Goal: Task Accomplishment & Management: Manage account settings

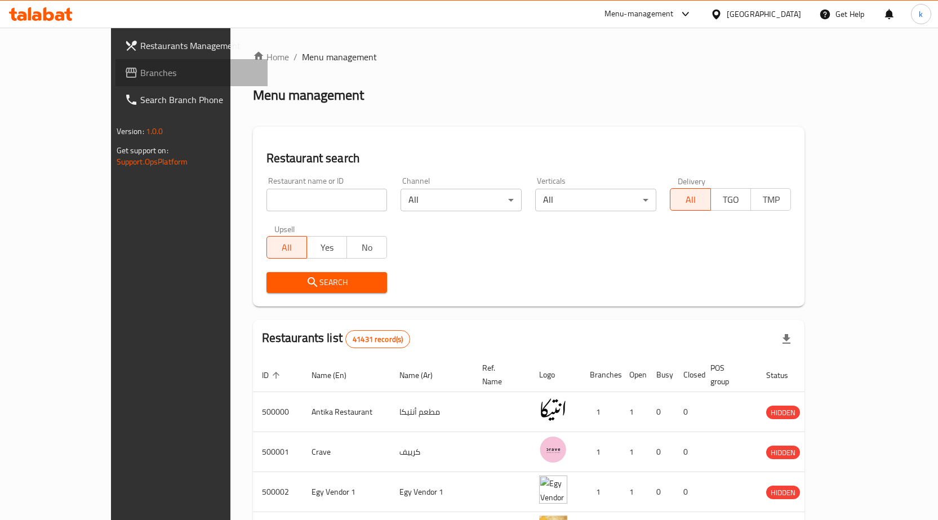
click at [140, 72] on span "Branches" at bounding box center [199, 73] width 118 height 14
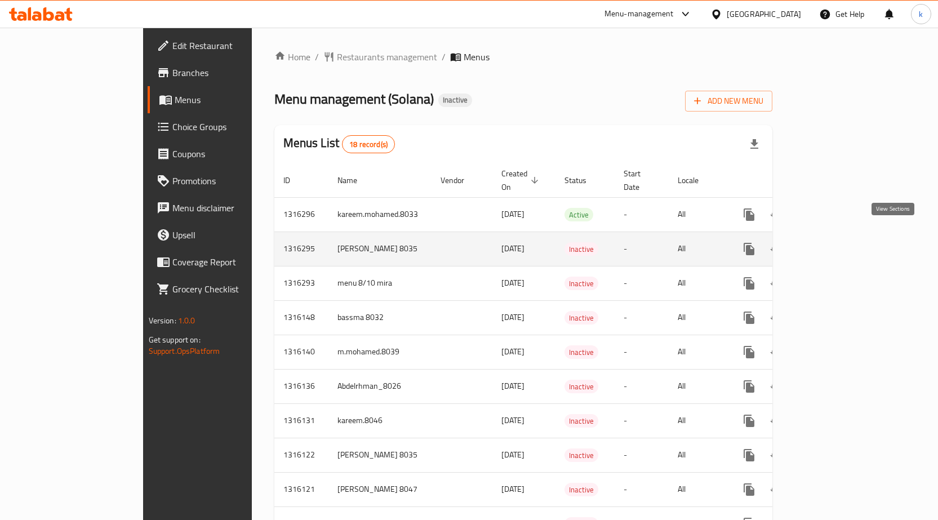
click at [844, 239] on link "enhanced table" at bounding box center [829, 248] width 27 height 27
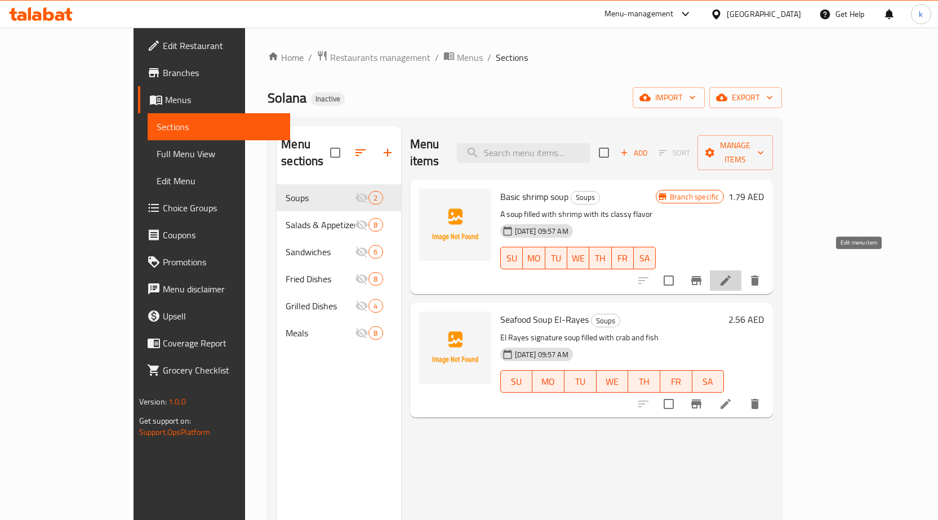
click at [732, 274] on icon at bounding box center [726, 281] width 14 height 14
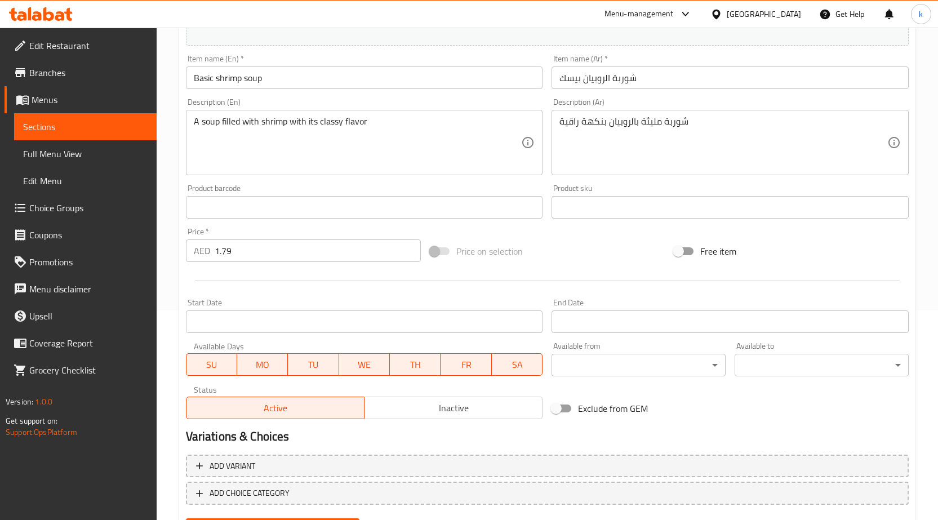
scroll to position [211, 0]
click at [453, 406] on span "Inactive" at bounding box center [453, 407] width 169 height 16
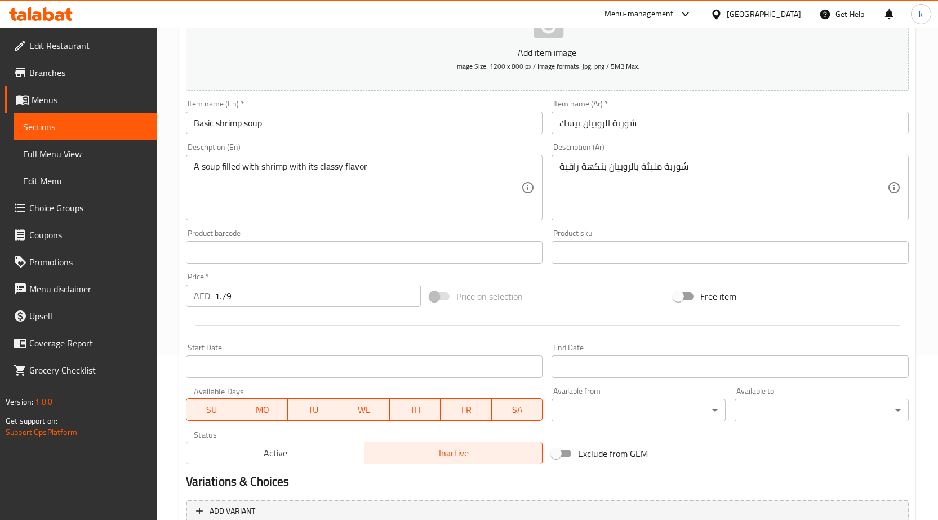
scroll to position [267, 0]
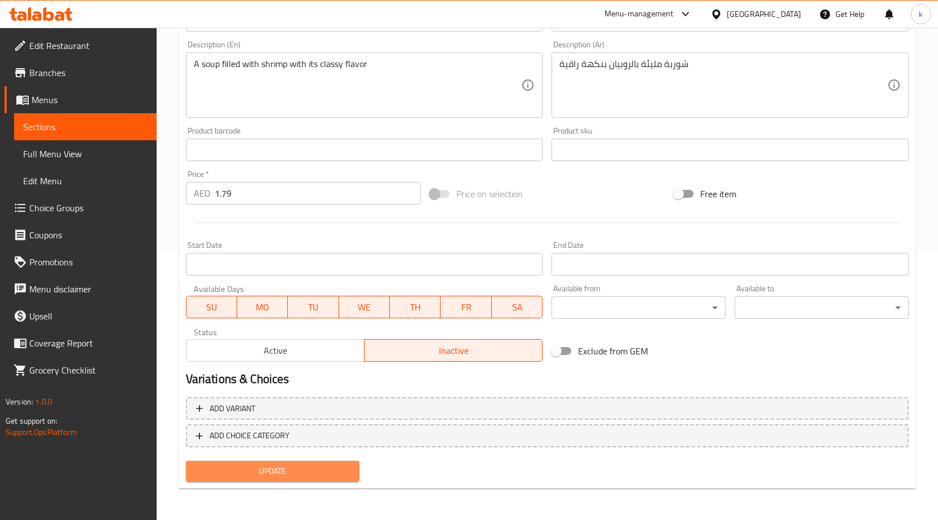
click at [313, 468] on span "Update" at bounding box center [273, 471] width 156 height 14
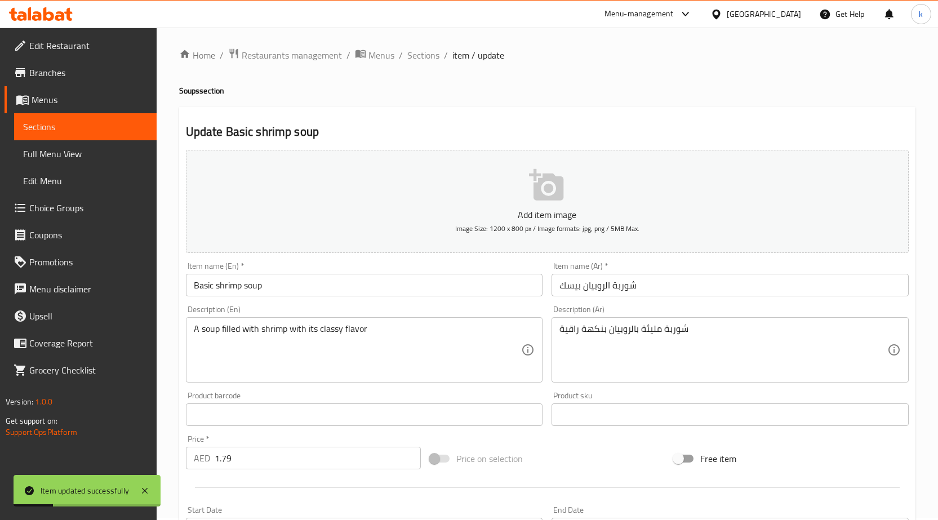
scroll to position [0, 0]
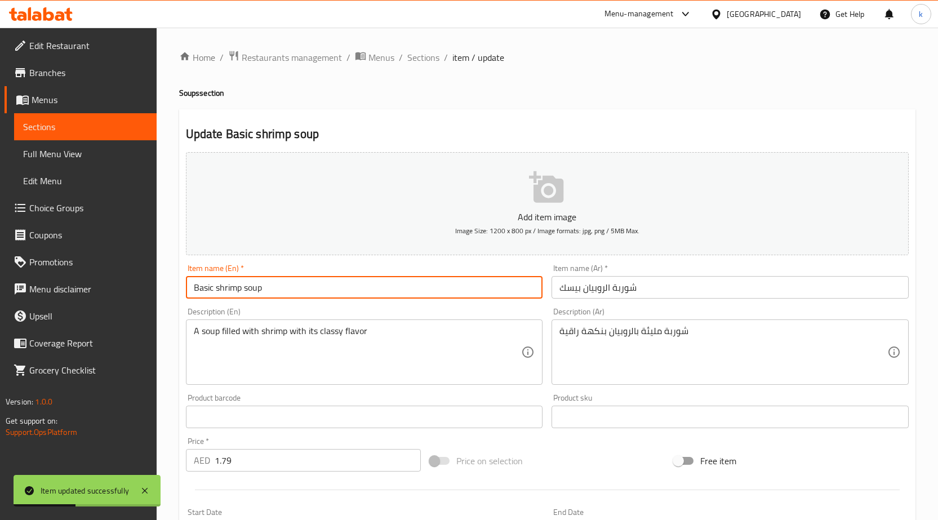
click at [341, 282] on input "Basic shrimp soup" at bounding box center [364, 287] width 357 height 23
click at [55, 177] on span "Edit Menu" at bounding box center [85, 181] width 124 height 14
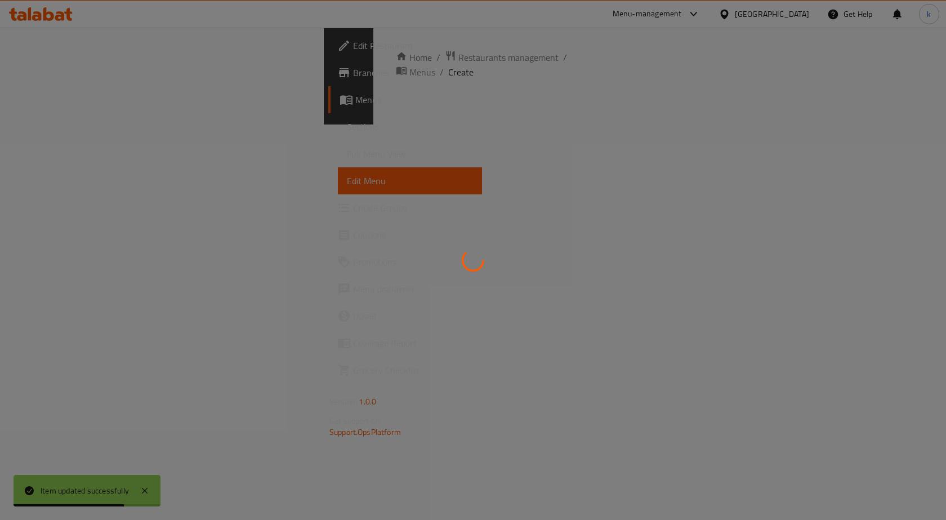
click at [71, 153] on div at bounding box center [473, 260] width 946 height 520
click at [76, 154] on div at bounding box center [473, 260] width 946 height 520
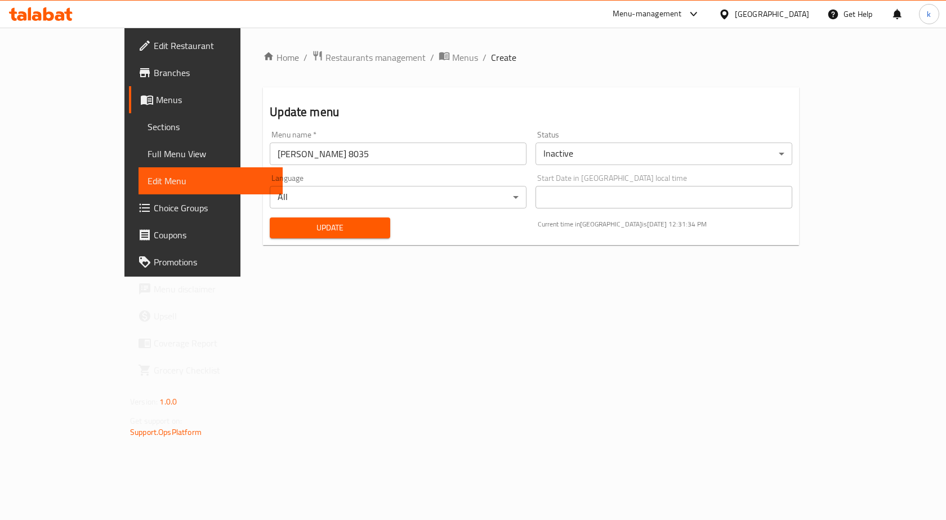
click at [148, 153] on span "Full Menu View" at bounding box center [211, 154] width 126 height 14
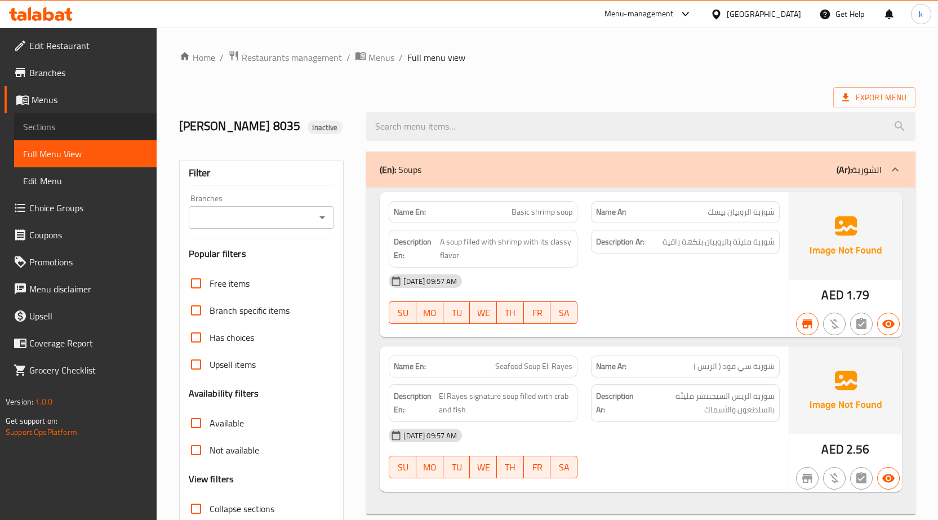
click at [92, 127] on span "Sections" at bounding box center [85, 127] width 124 height 14
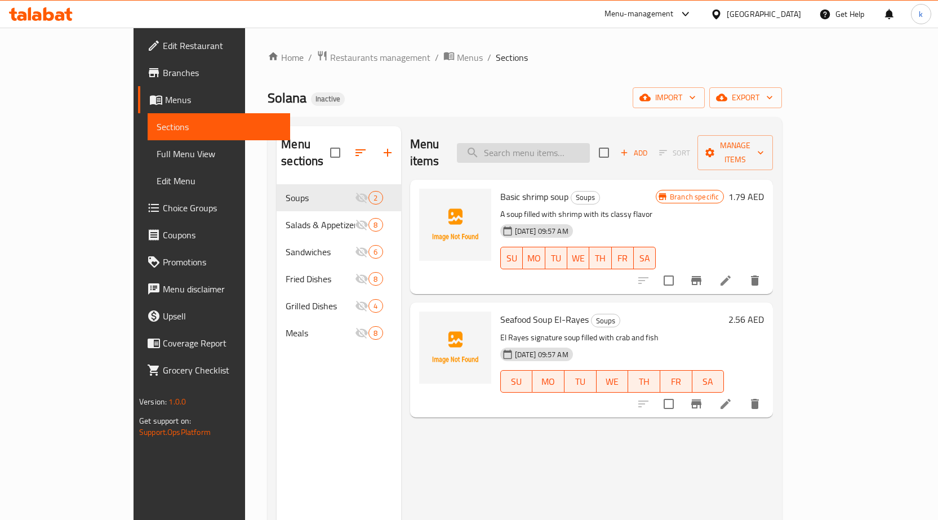
click at [590, 143] on input "search" at bounding box center [523, 153] width 133 height 20
paste input "Basic shrimp soup"
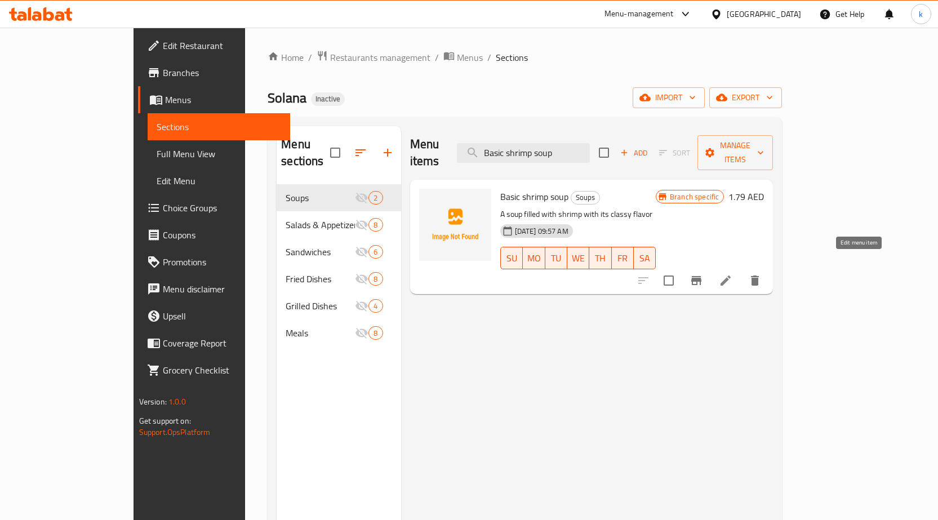
type input "Basic shrimp soup"
click at [732, 274] on icon at bounding box center [726, 281] width 14 height 14
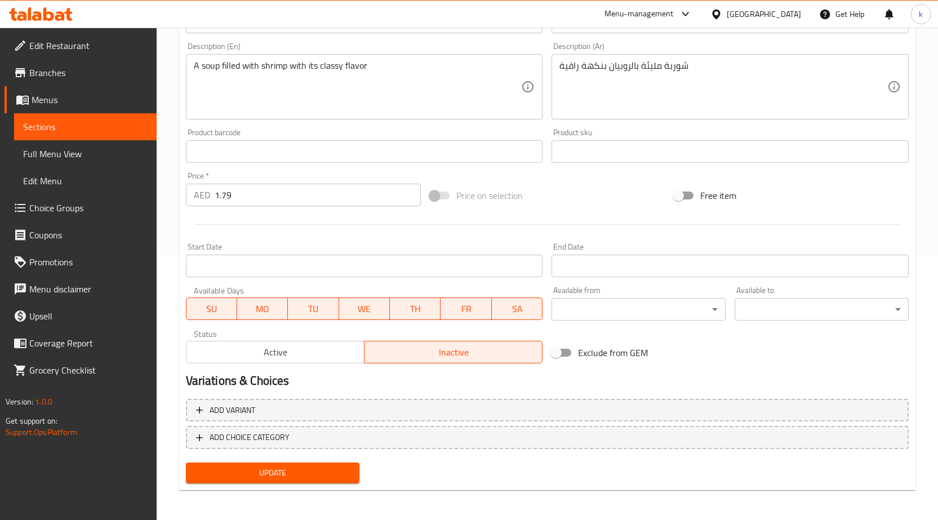
scroll to position [267, 0]
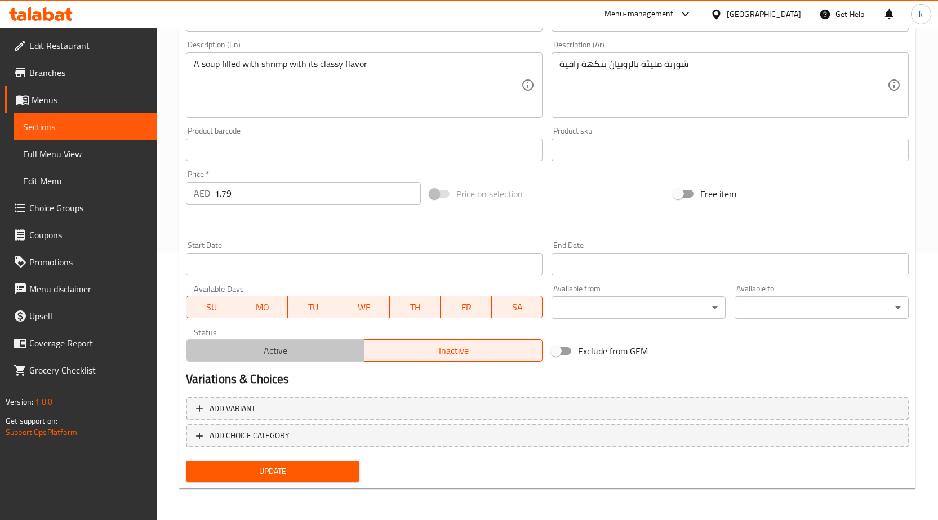
click at [293, 349] on span "Active" at bounding box center [275, 350] width 169 height 16
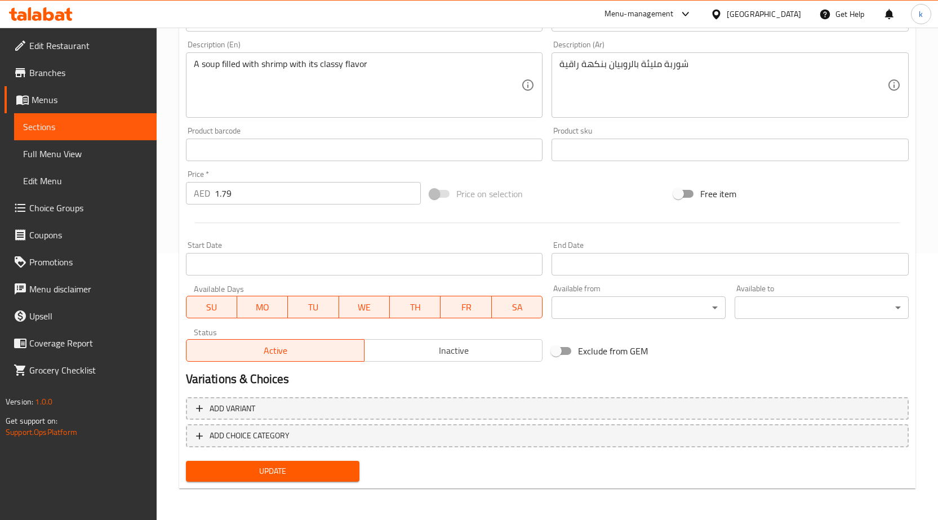
click at [292, 463] on button "Update" at bounding box center [273, 471] width 174 height 21
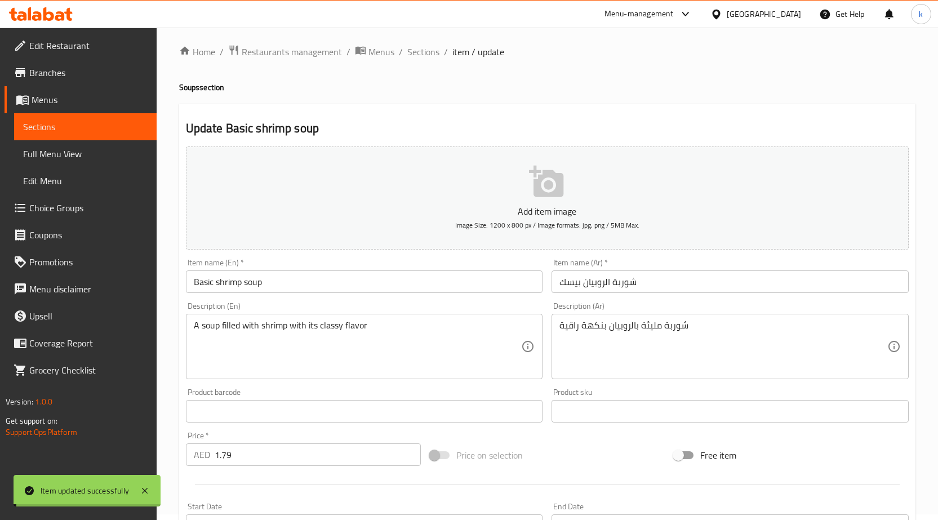
scroll to position [0, 0]
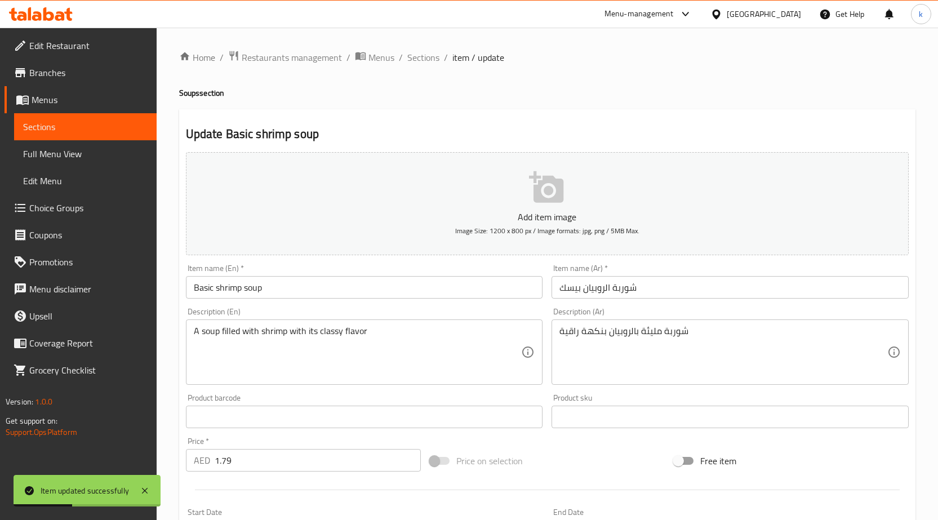
click at [66, 154] on span "Full Menu View" at bounding box center [85, 154] width 124 height 14
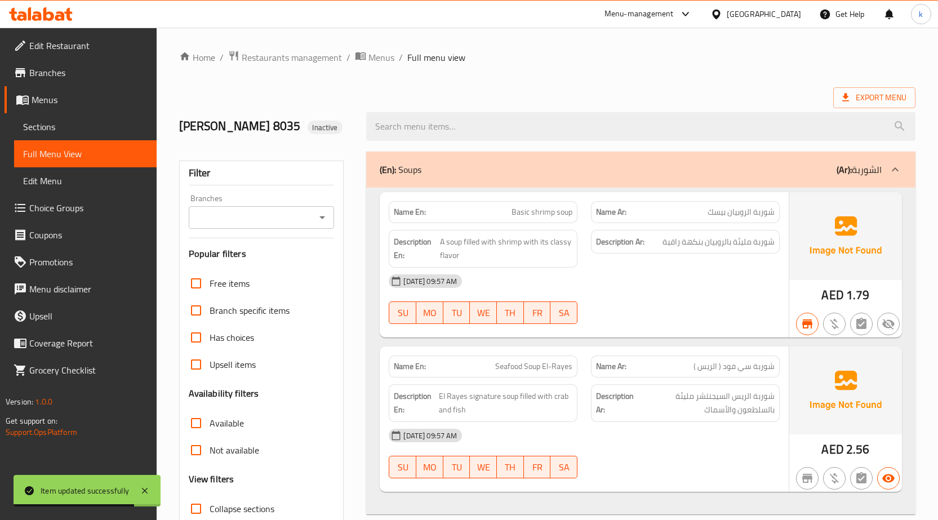
click at [819, 315] on div "AED 1.79" at bounding box center [845, 264] width 113 height 145
click at [807, 331] on icon "button" at bounding box center [807, 324] width 14 height 14
click at [885, 331] on icon "button" at bounding box center [888, 324] width 14 height 14
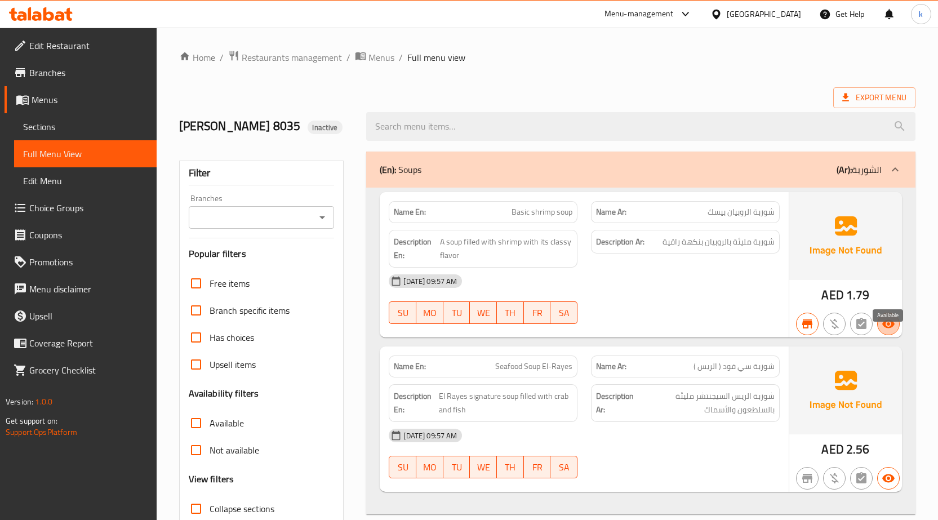
click at [897, 331] on span "button" at bounding box center [887, 324] width 21 height 14
click at [894, 331] on icon "button" at bounding box center [888, 324] width 14 height 14
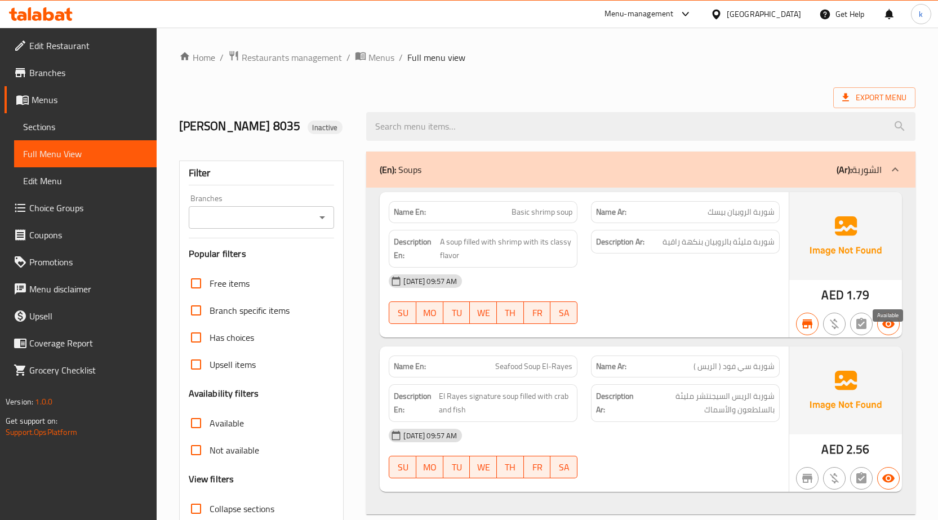
click at [894, 331] on icon "button" at bounding box center [888, 324] width 14 height 14
click at [698, 218] on p "Name Ar: شوربة الروبيان بيسك" at bounding box center [685, 212] width 179 height 12
click at [83, 129] on span "Sections" at bounding box center [85, 127] width 124 height 14
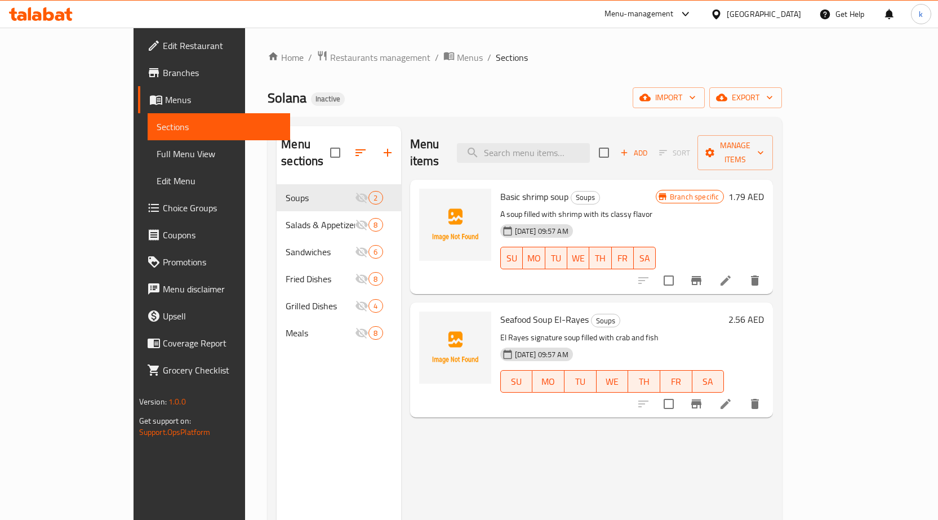
click at [723, 191] on span "Branch specific" at bounding box center [694, 196] width 58 height 11
click at [741, 270] on li at bounding box center [726, 280] width 32 height 20
click at [703, 274] on icon "Branch-specific-item" at bounding box center [696, 281] width 14 height 14
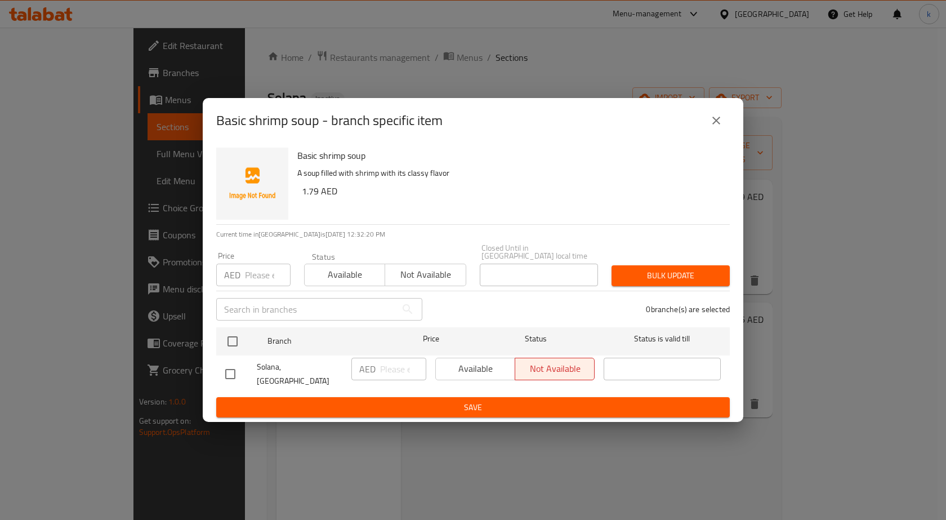
click at [457, 371] on div "Available Not available" at bounding box center [514, 369] width 159 height 23
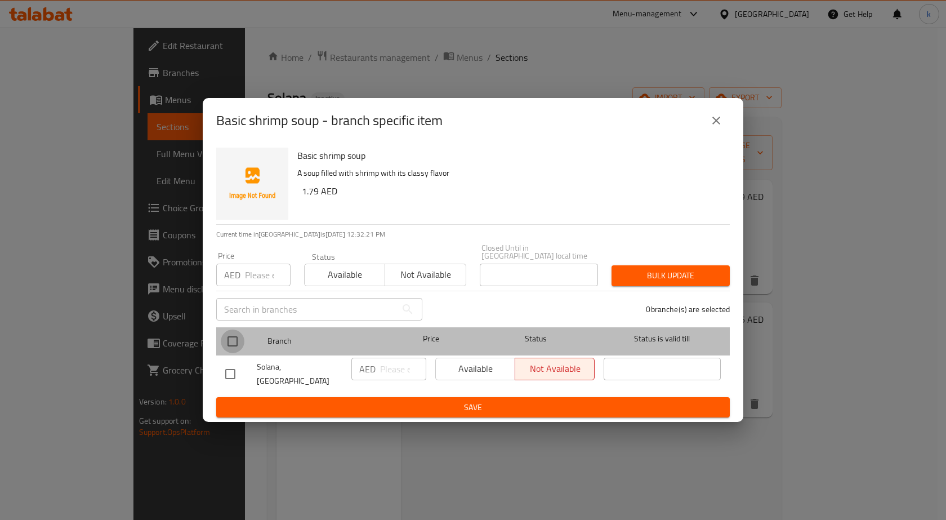
click at [235, 349] on input "checkbox" at bounding box center [233, 341] width 24 height 24
checkbox input "true"
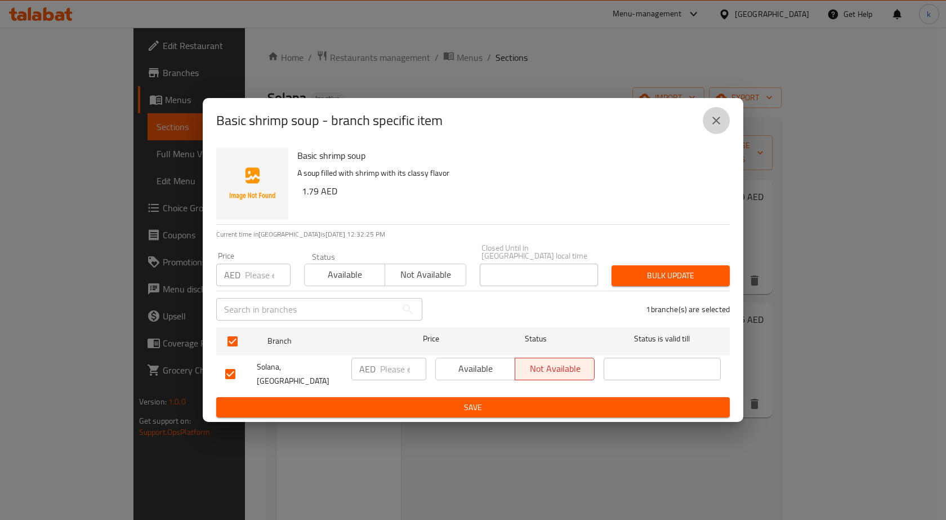
click at [717, 123] on icon "close" at bounding box center [717, 121] width 14 height 14
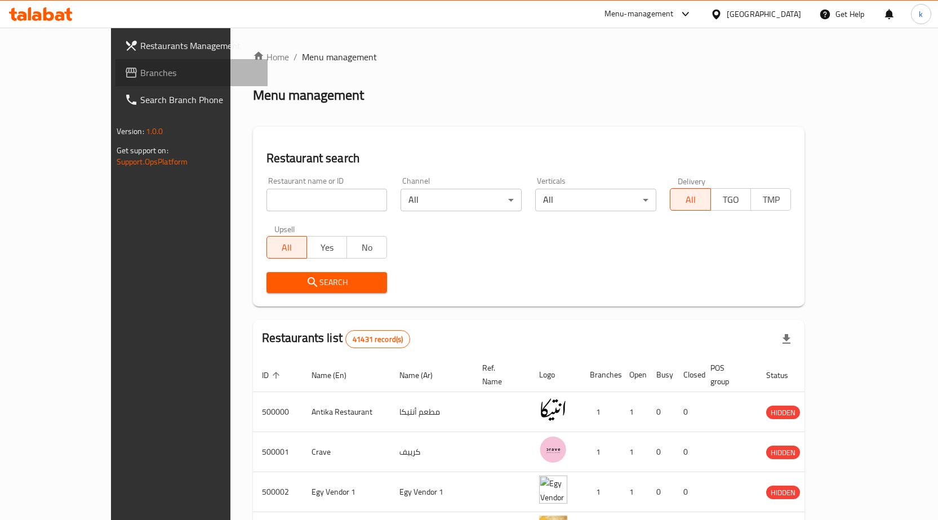
click at [140, 66] on span "Branches" at bounding box center [199, 73] width 118 height 14
